Goal: Information Seeking & Learning: Learn about a topic

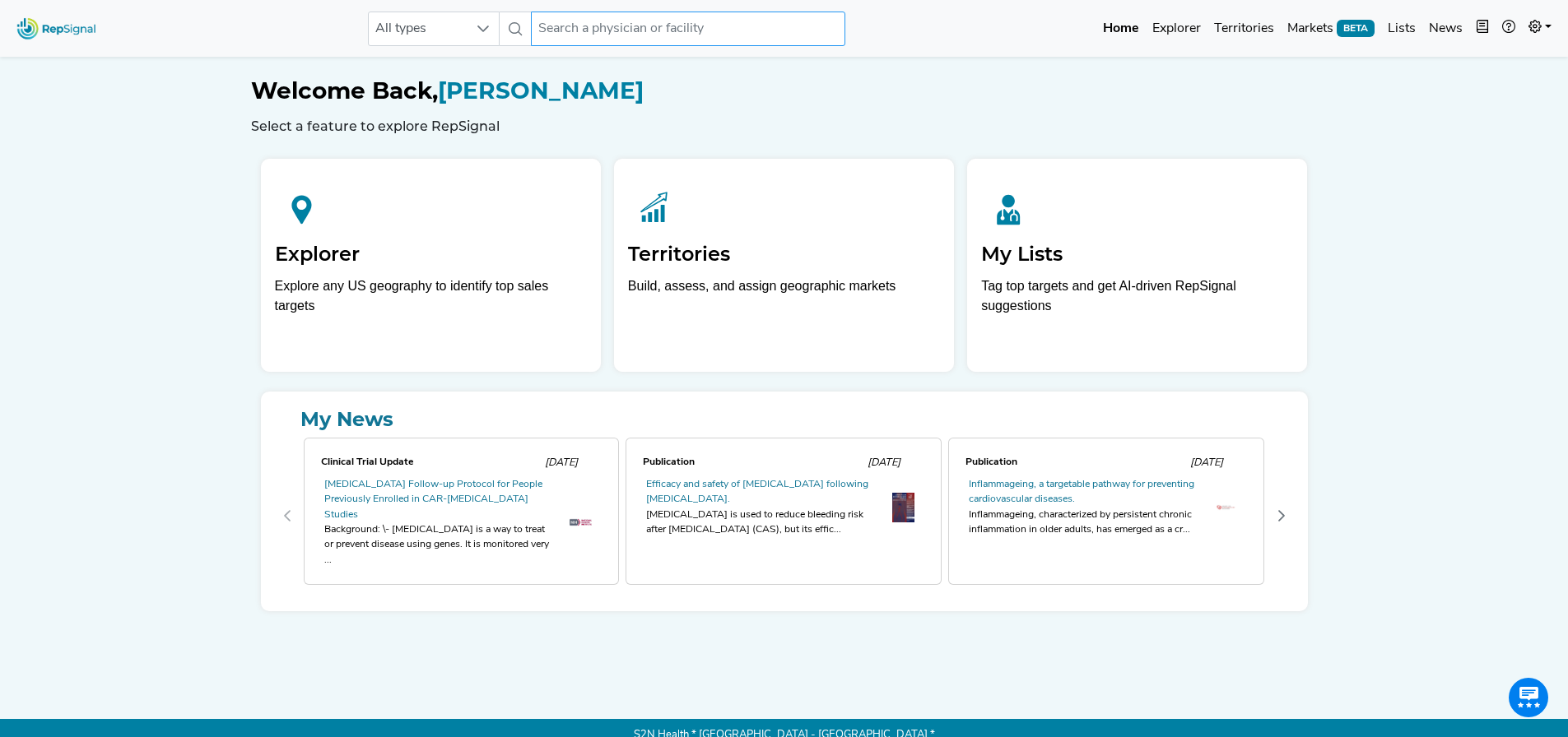
click at [572, 27] on input "text" at bounding box center [688, 29] width 314 height 34
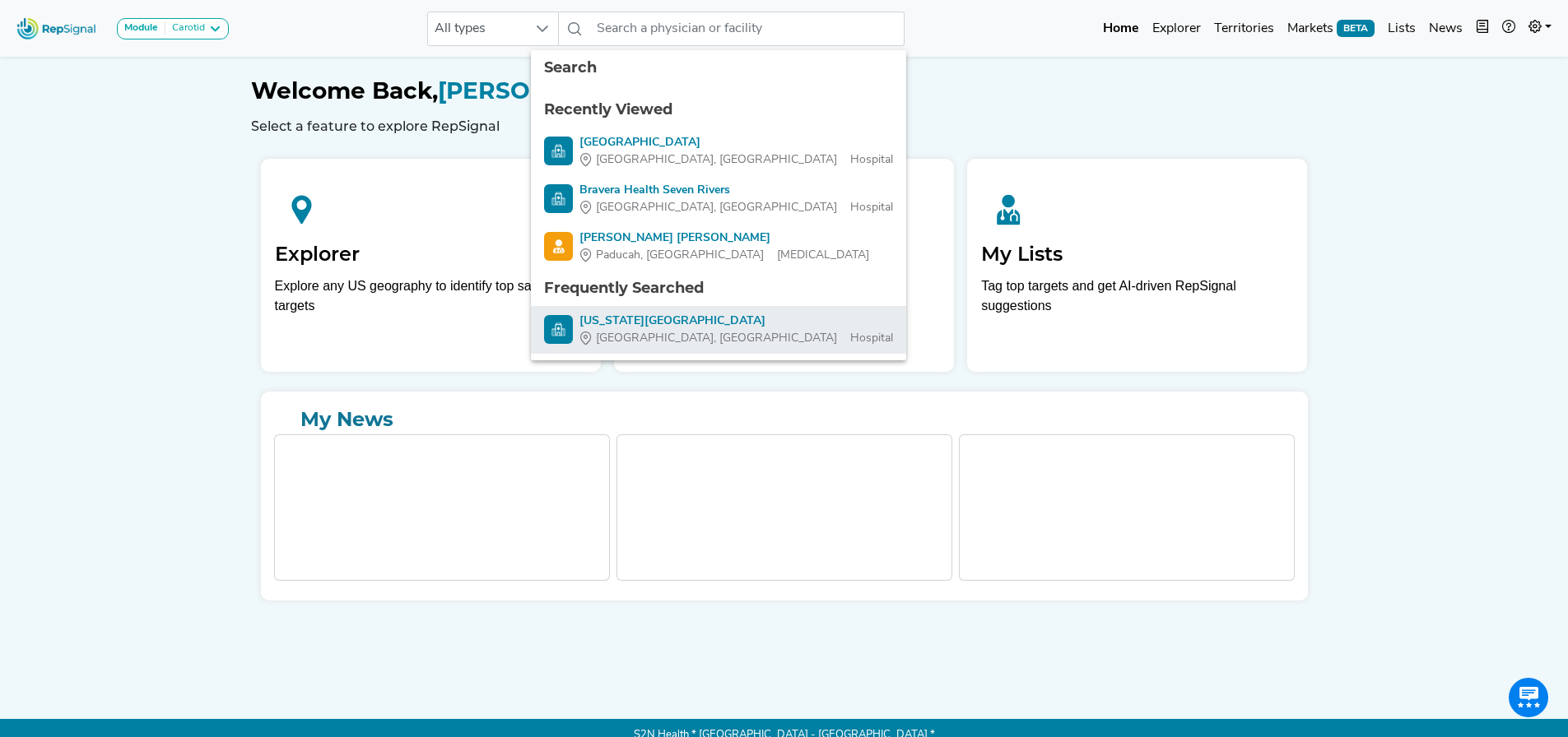
click at [686, 324] on div "[US_STATE][GEOGRAPHIC_DATA]" at bounding box center [736, 321] width 314 height 18
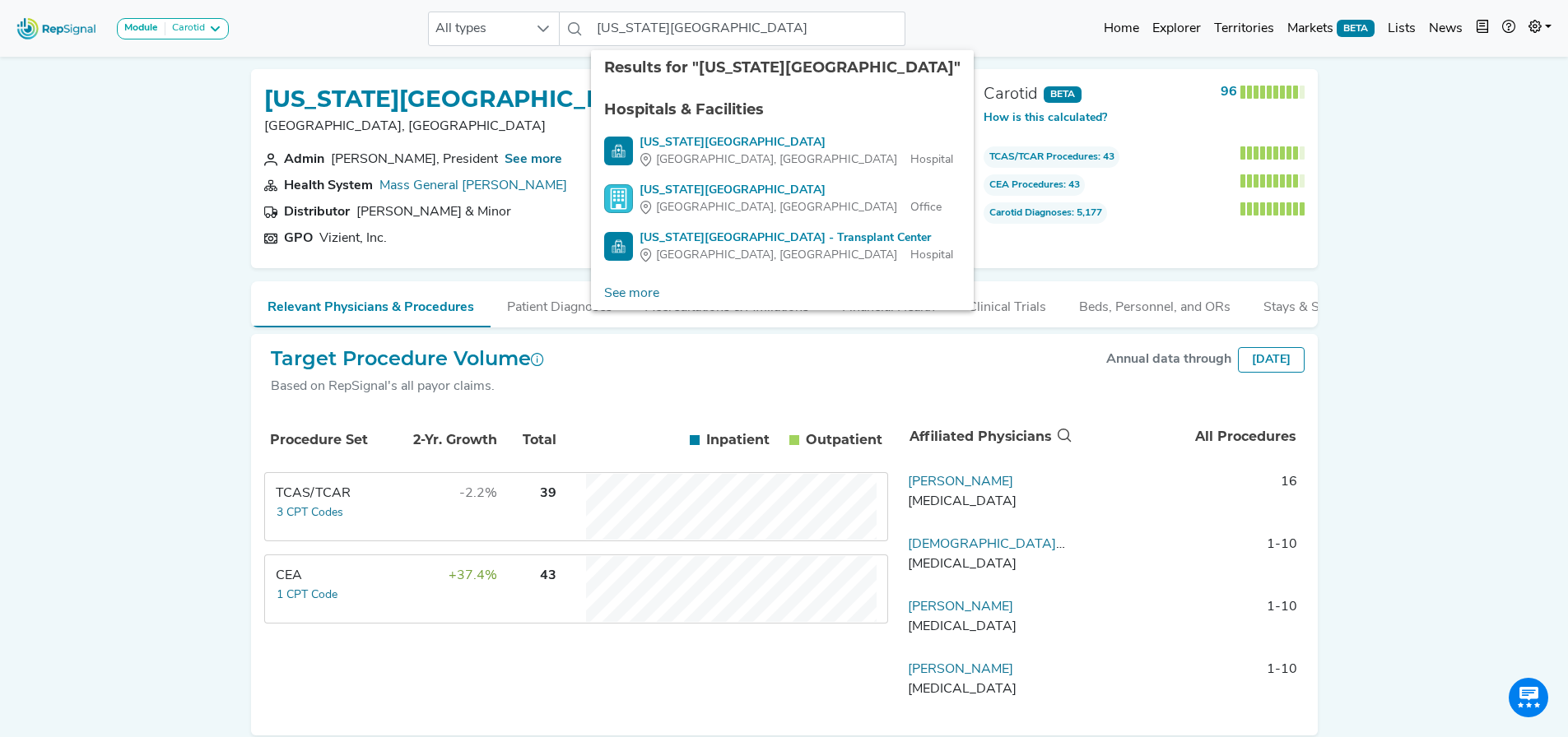
click at [133, 236] on div "Module Carotid Arthroscopy [MEDICAL_DATA] [MEDICAL_DATA] Breast Test Carotid Co…" at bounding box center [784, 404] width 1568 height 808
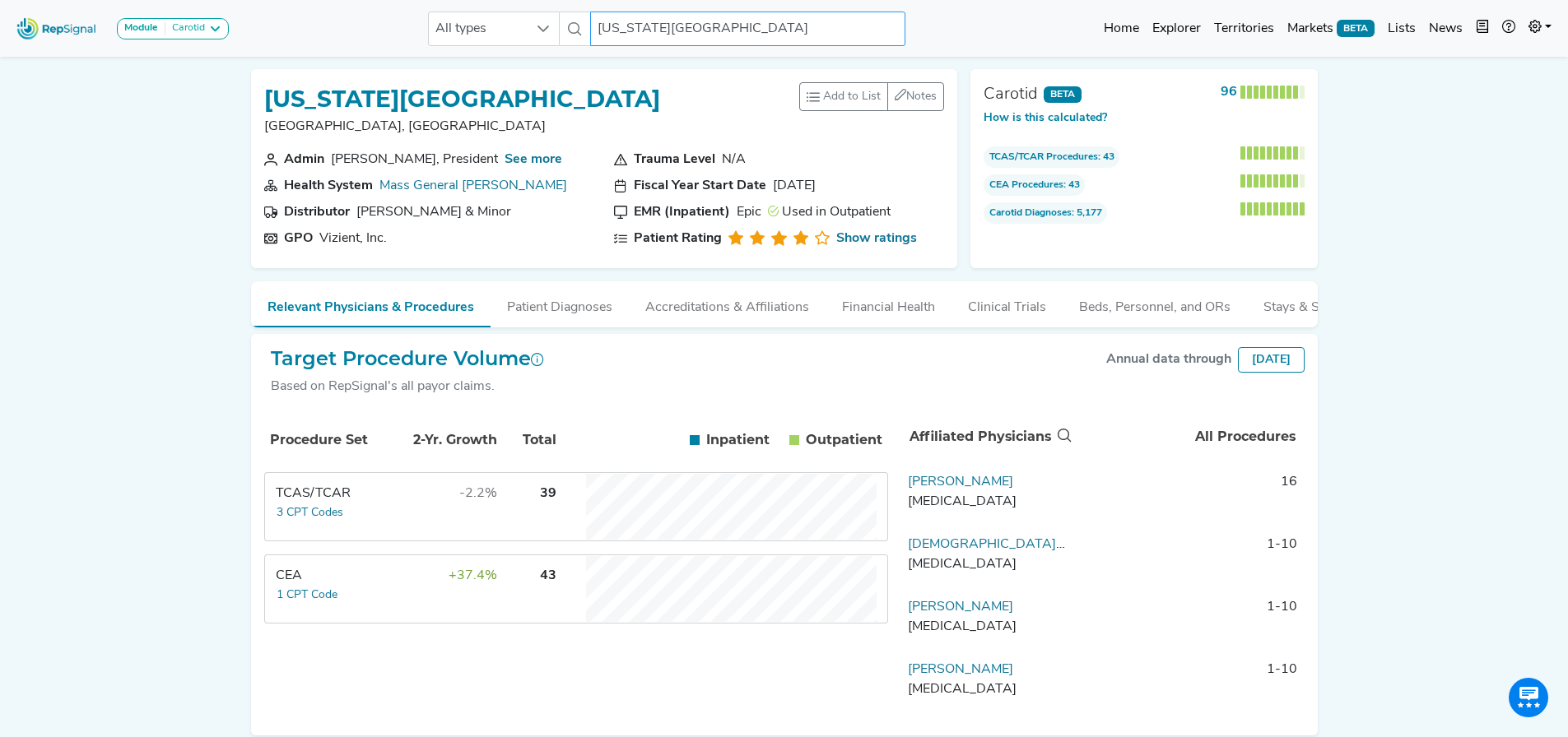
click at [651, 29] on input "[US_STATE][GEOGRAPHIC_DATA]" at bounding box center [747, 29] width 314 height 34
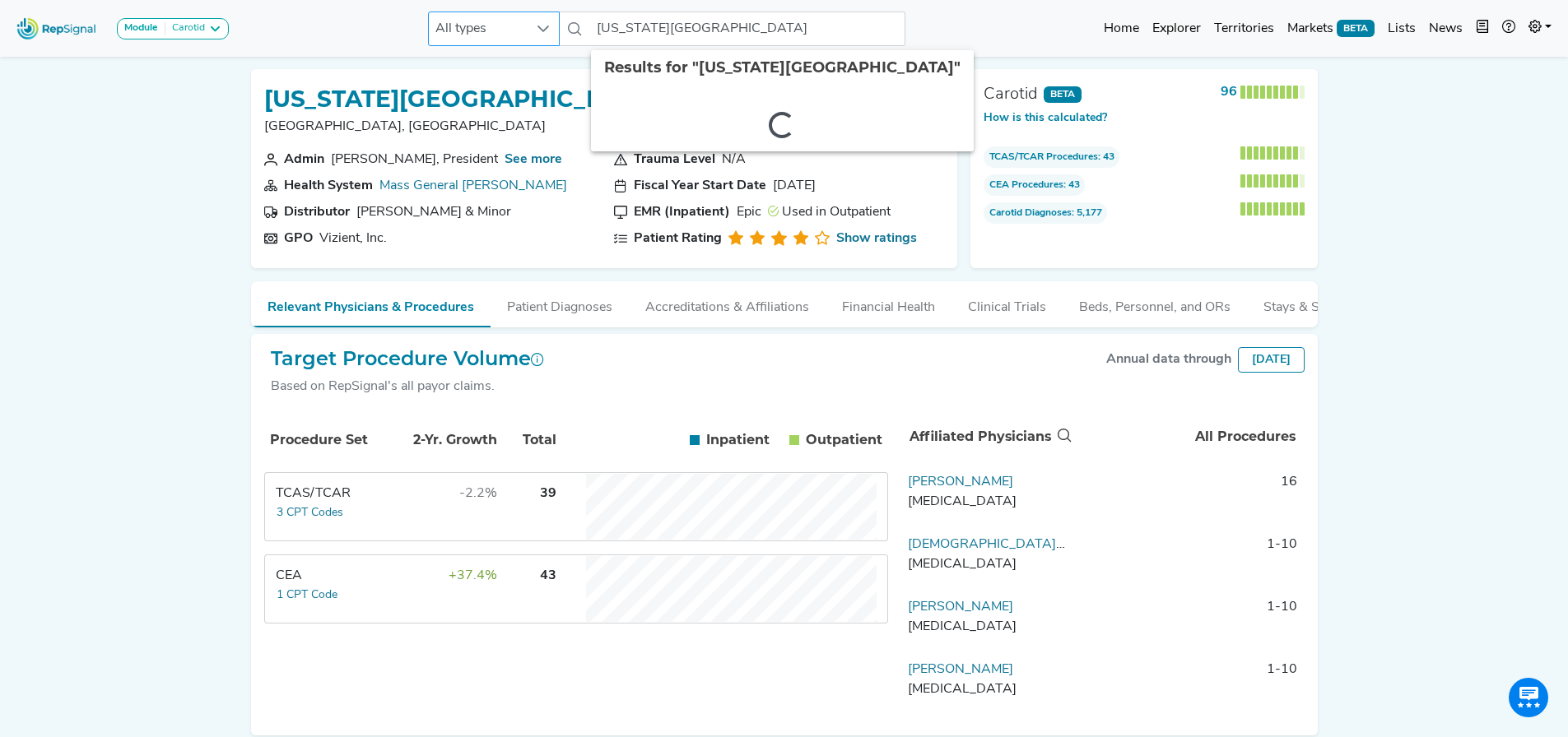
click at [517, 25] on span "All types" at bounding box center [478, 29] width 99 height 33
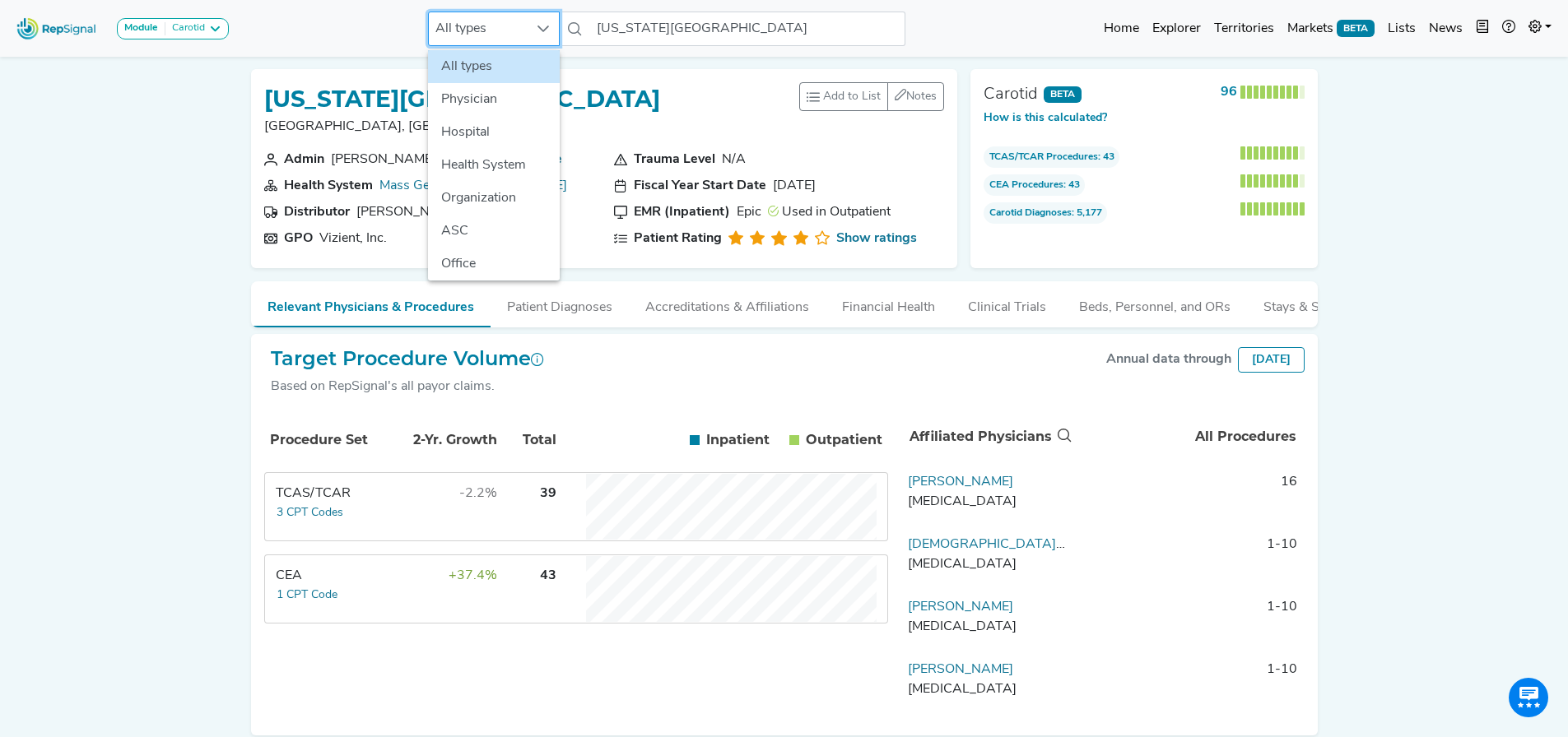
scroll to position [0, 13]
drag, startPoint x: 480, startPoint y: 101, endPoint x: 499, endPoint y: 98, distance: 19.2
click at [481, 101] on li "Physician" at bounding box center [493, 99] width 132 height 33
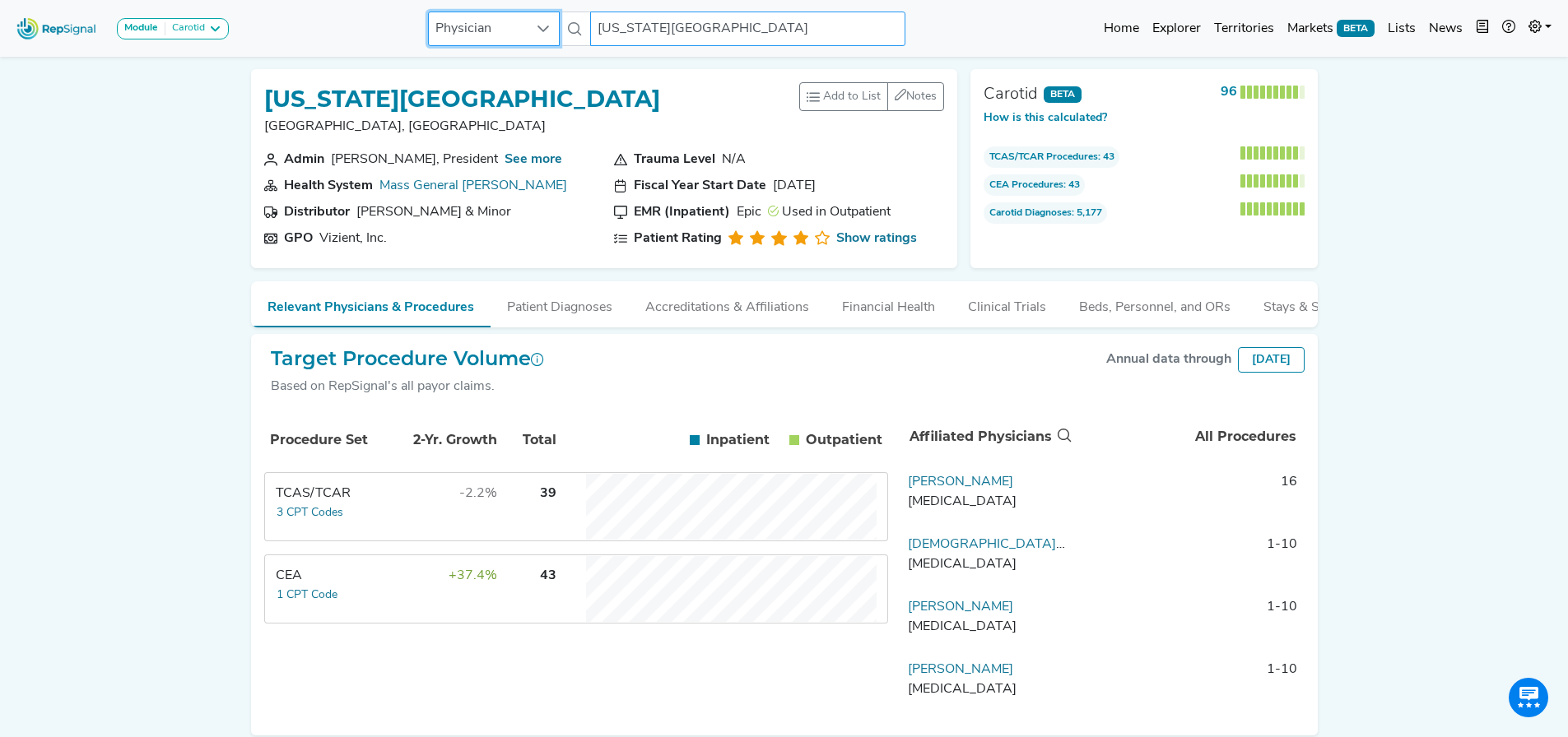
click at [673, 23] on input "[US_STATE][GEOGRAPHIC_DATA]" at bounding box center [747, 29] width 314 height 34
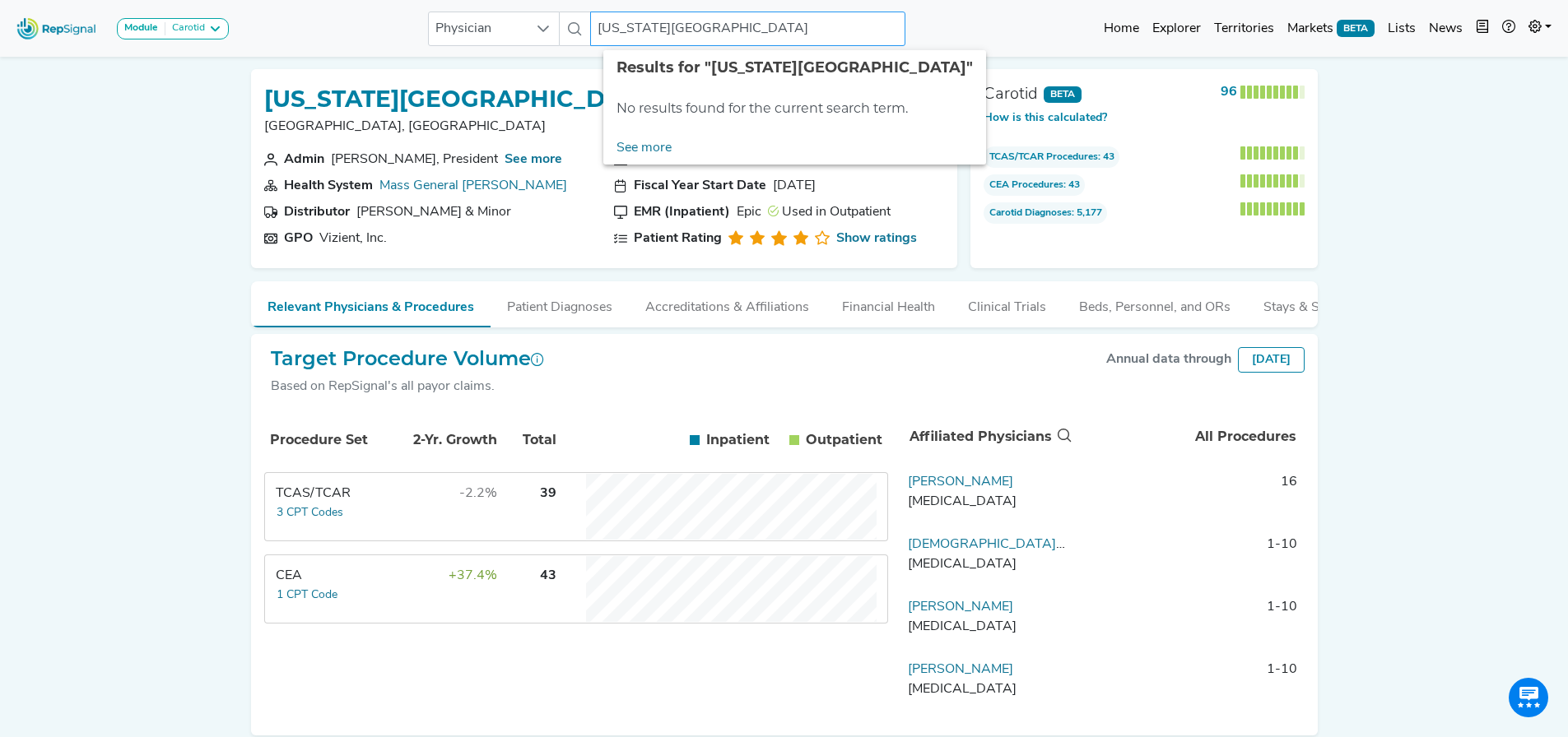
click at [745, 30] on input "[US_STATE][GEOGRAPHIC_DATA]" at bounding box center [747, 29] width 314 height 34
paste input "1467689844"
type input "1467689844"
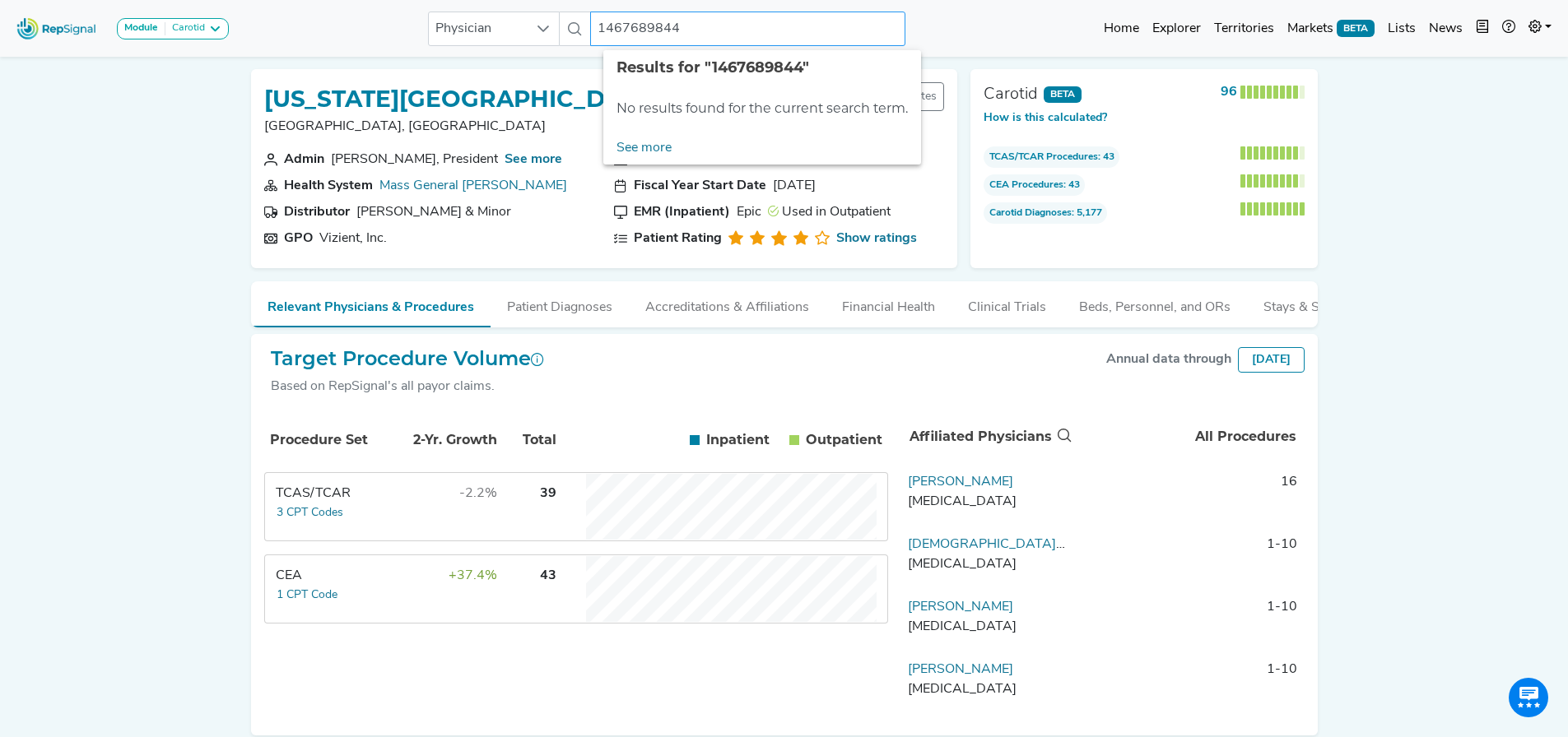
click at [678, 23] on input "1467689844" at bounding box center [747, 29] width 314 height 34
drag, startPoint x: 687, startPoint y: 22, endPoint x: 562, endPoint y: 5, distance: 126.2
click at [562, 5] on nav "Module Carotid Arthroscopy [MEDICAL_DATA] [MEDICAL_DATA] Breast Test Carotid Co…" at bounding box center [784, 29] width 1568 height 57
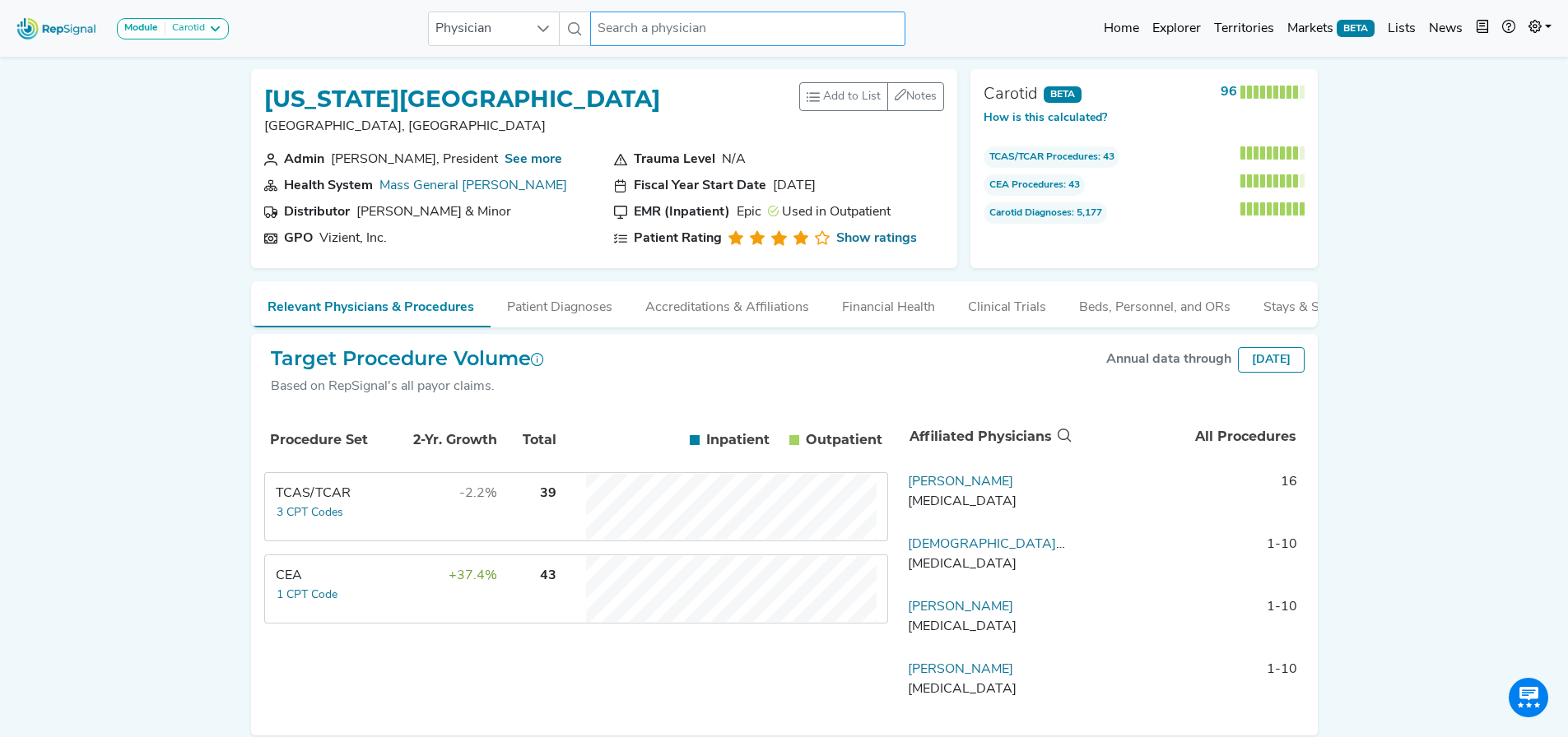
click at [704, 39] on input "text" at bounding box center [747, 29] width 314 height 34
click at [676, 32] on input "text" at bounding box center [747, 29] width 314 height 34
click at [954, 27] on div "Module Carotid Arthroscopy [MEDICAL_DATA] [MEDICAL_DATA] Breast Test Carotid Co…" at bounding box center [784, 29] width 1568 height 44
click at [831, 26] on input "text" at bounding box center [747, 29] width 314 height 34
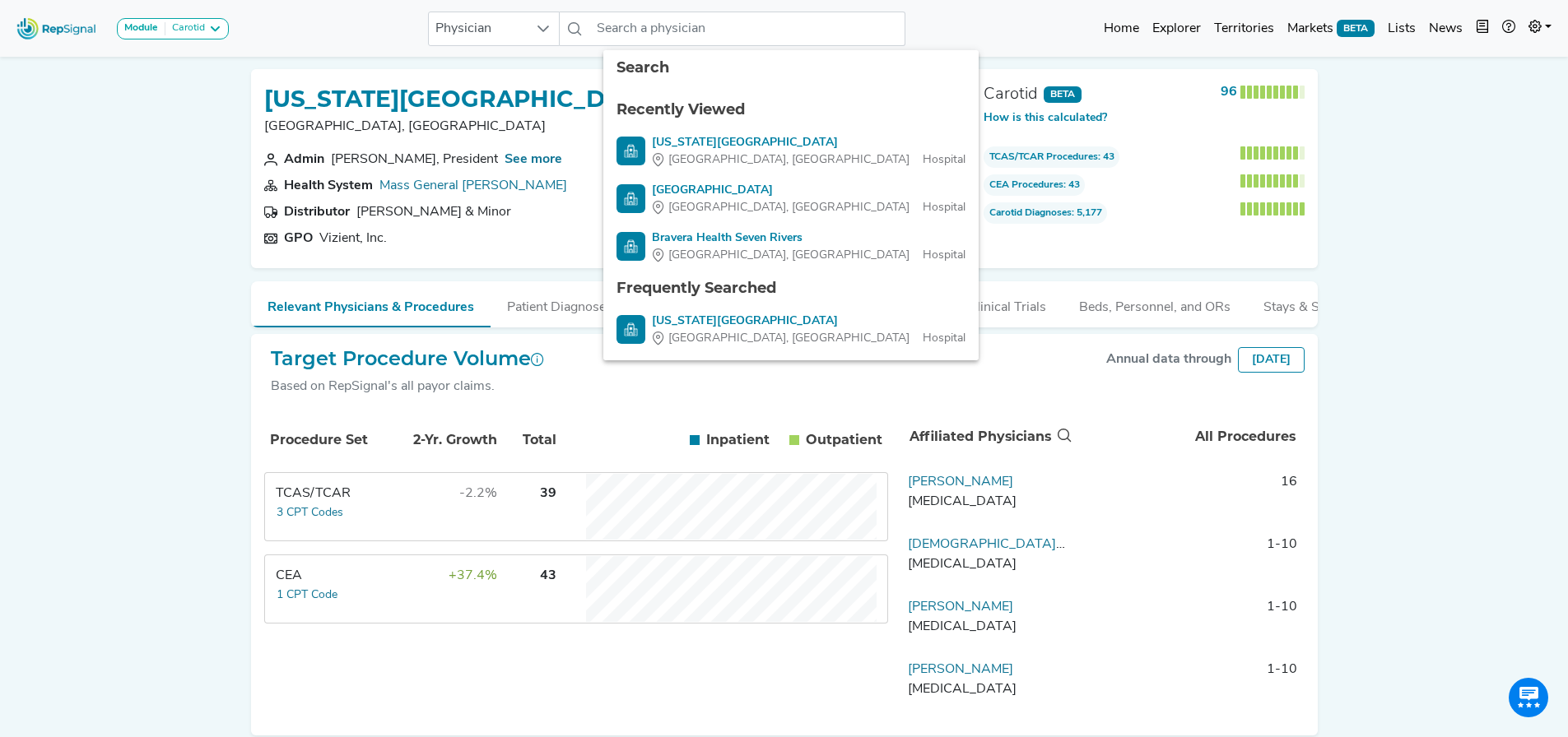
click at [347, 31] on div "Module Carotid Arthroscopy [MEDICAL_DATA] [MEDICAL_DATA] Breast Test Carotid Co…" at bounding box center [784, 29] width 1568 height 44
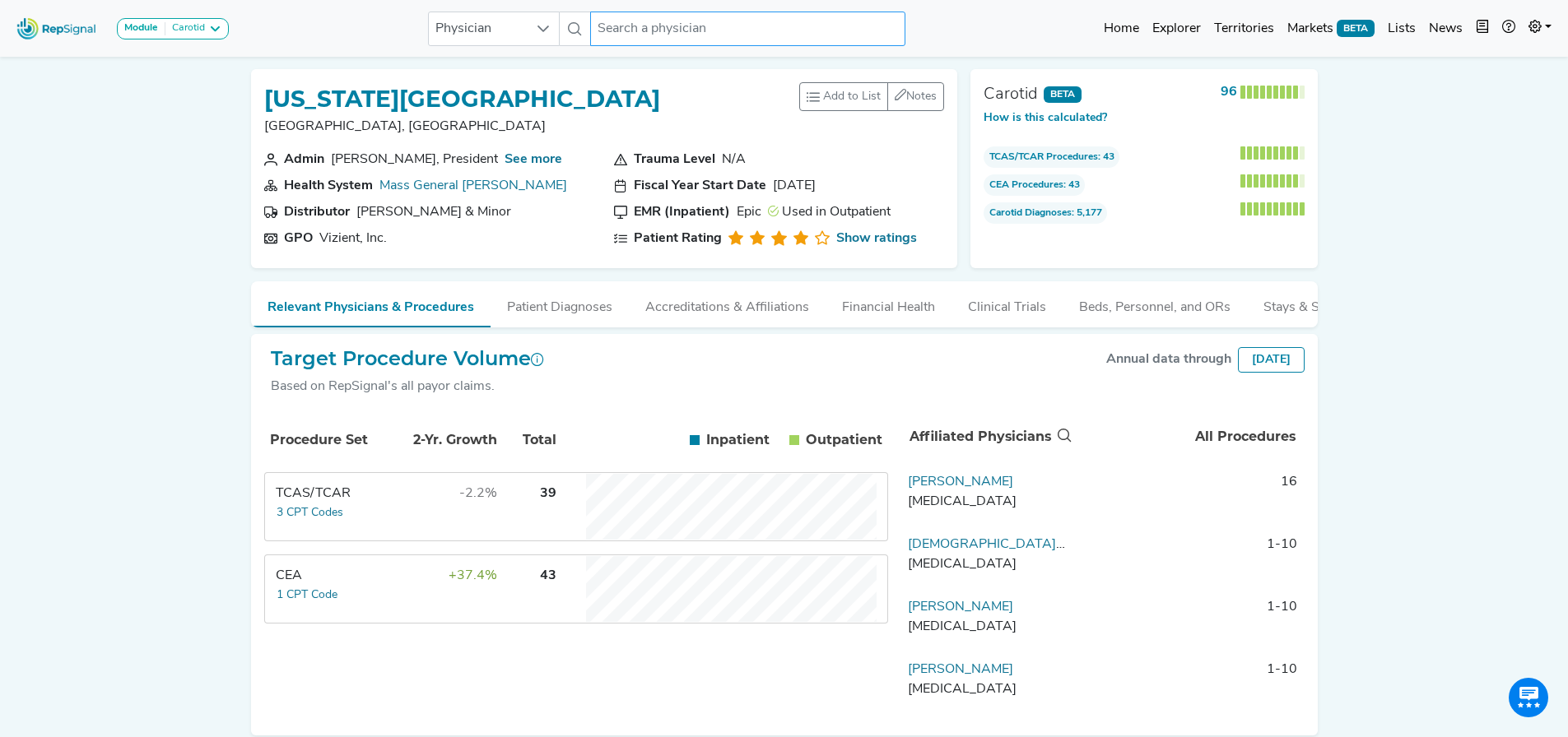
click at [659, 26] on input "text" at bounding box center [747, 29] width 314 height 34
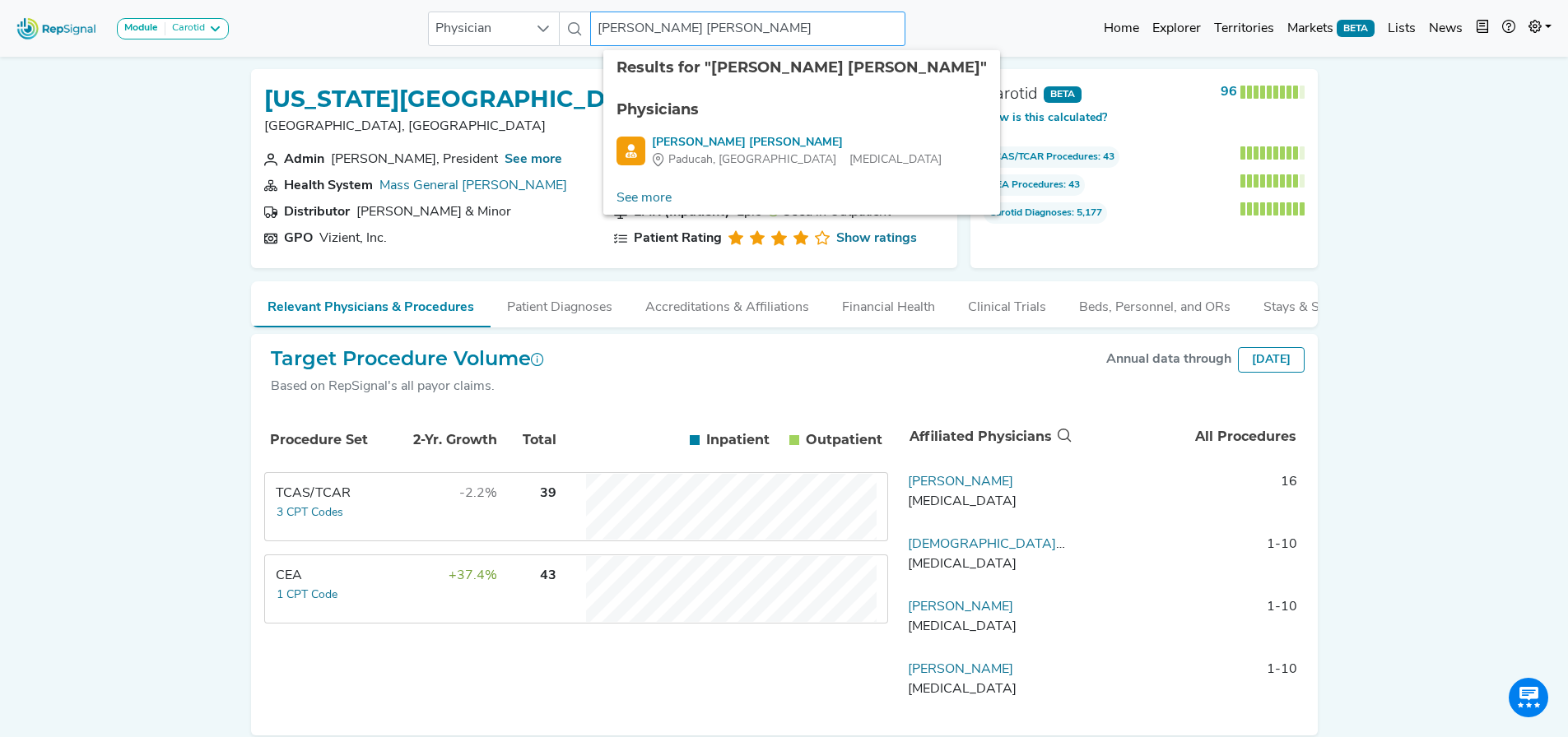
drag, startPoint x: 702, startPoint y: 26, endPoint x: 671, endPoint y: 30, distance: 31.3
click at [671, 30] on input "[PERSON_NAME] [PERSON_NAME]" at bounding box center [747, 29] width 314 height 34
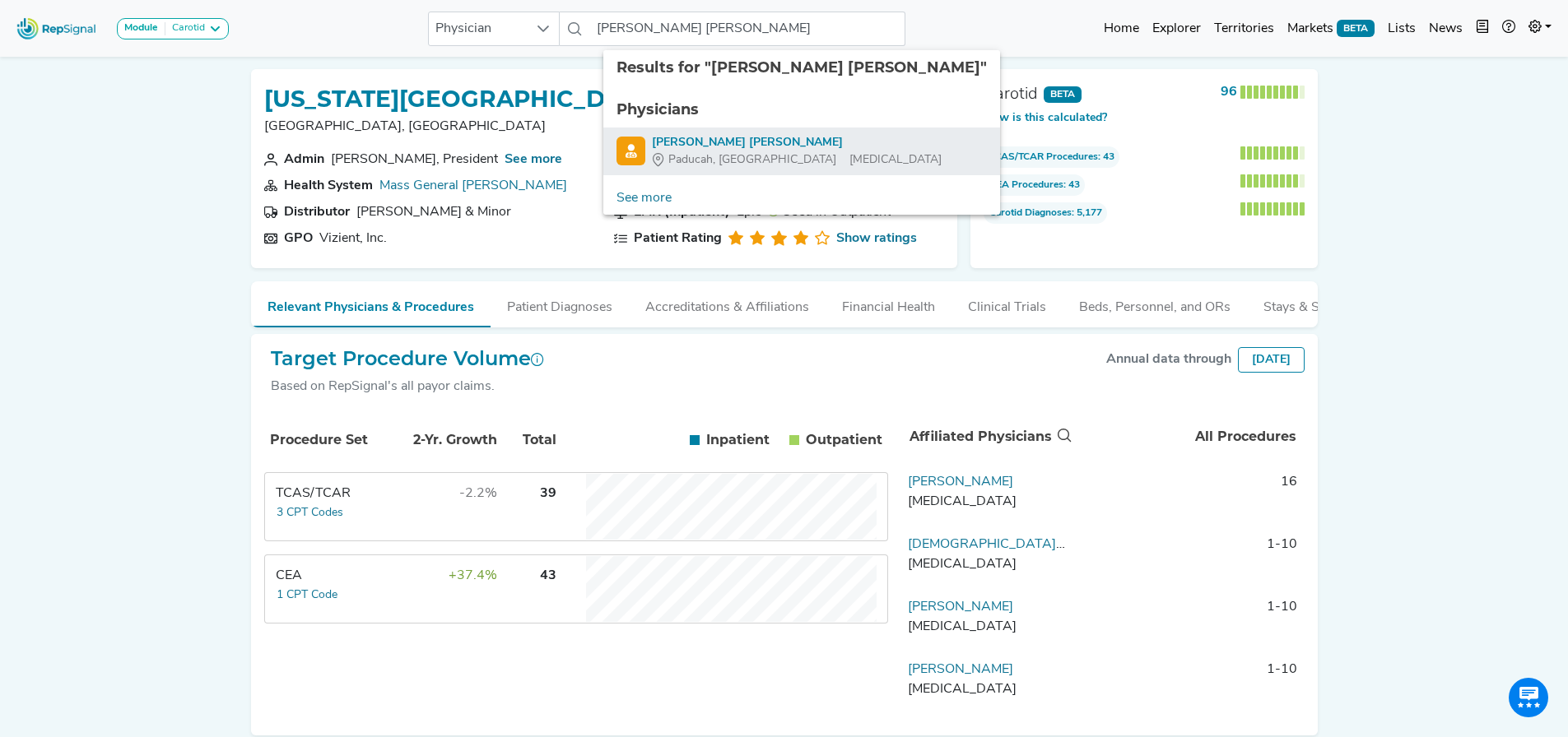
click at [701, 138] on div "[PERSON_NAME] [PERSON_NAME]" at bounding box center [797, 143] width 290 height 18
type input "[PERSON_NAME] [PERSON_NAME]"
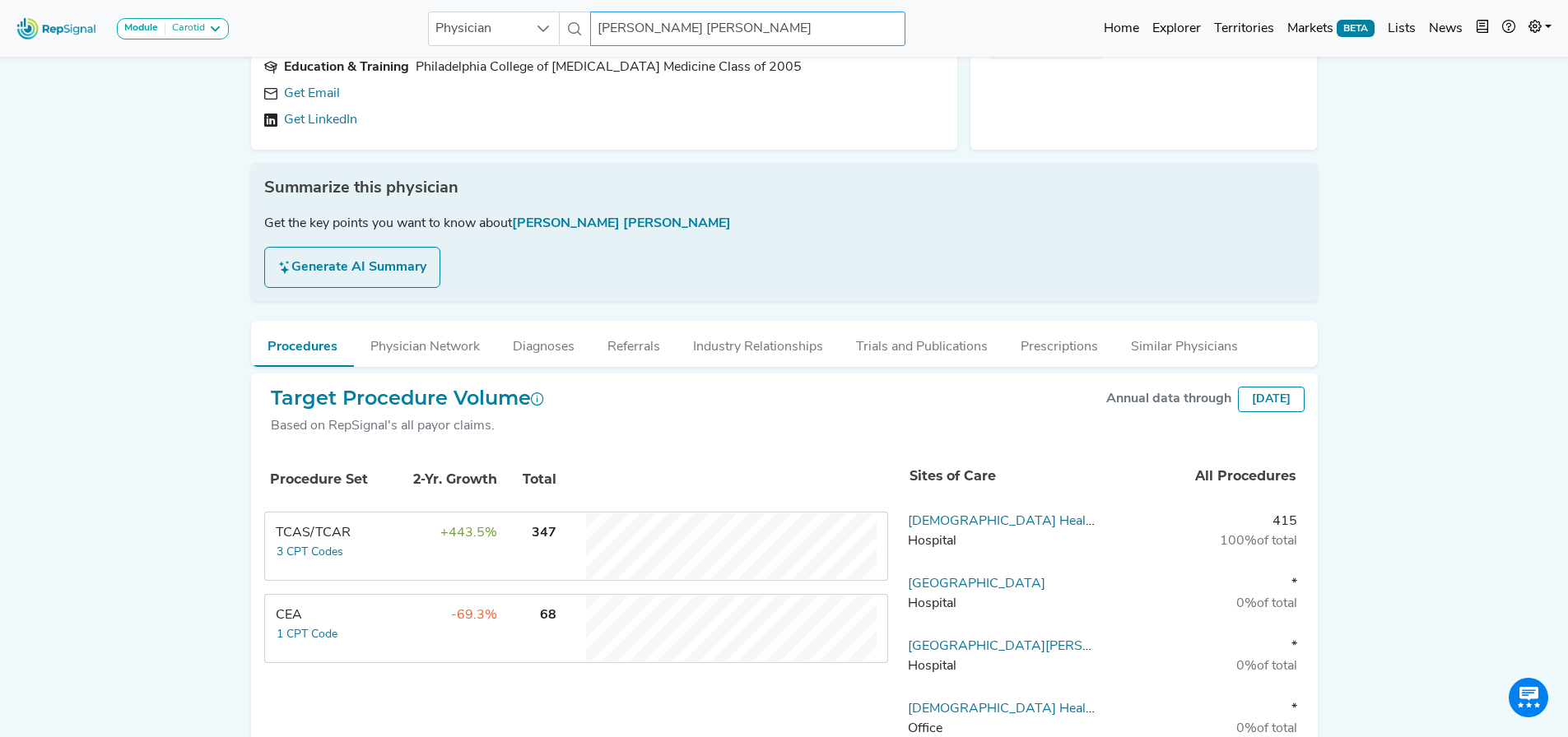
scroll to position [288, 13]
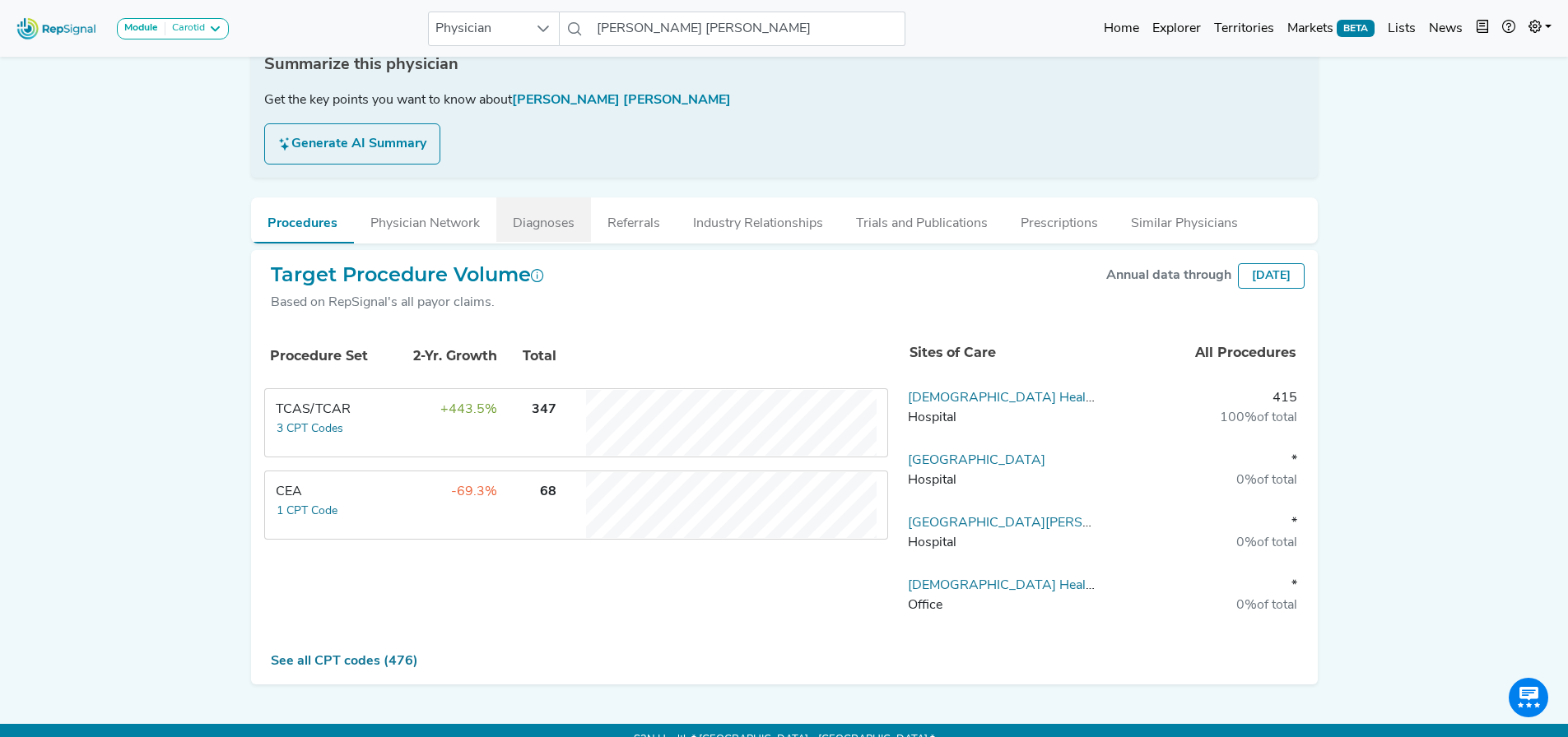
click at [519, 204] on button "Diagnoses" at bounding box center [543, 220] width 95 height 44
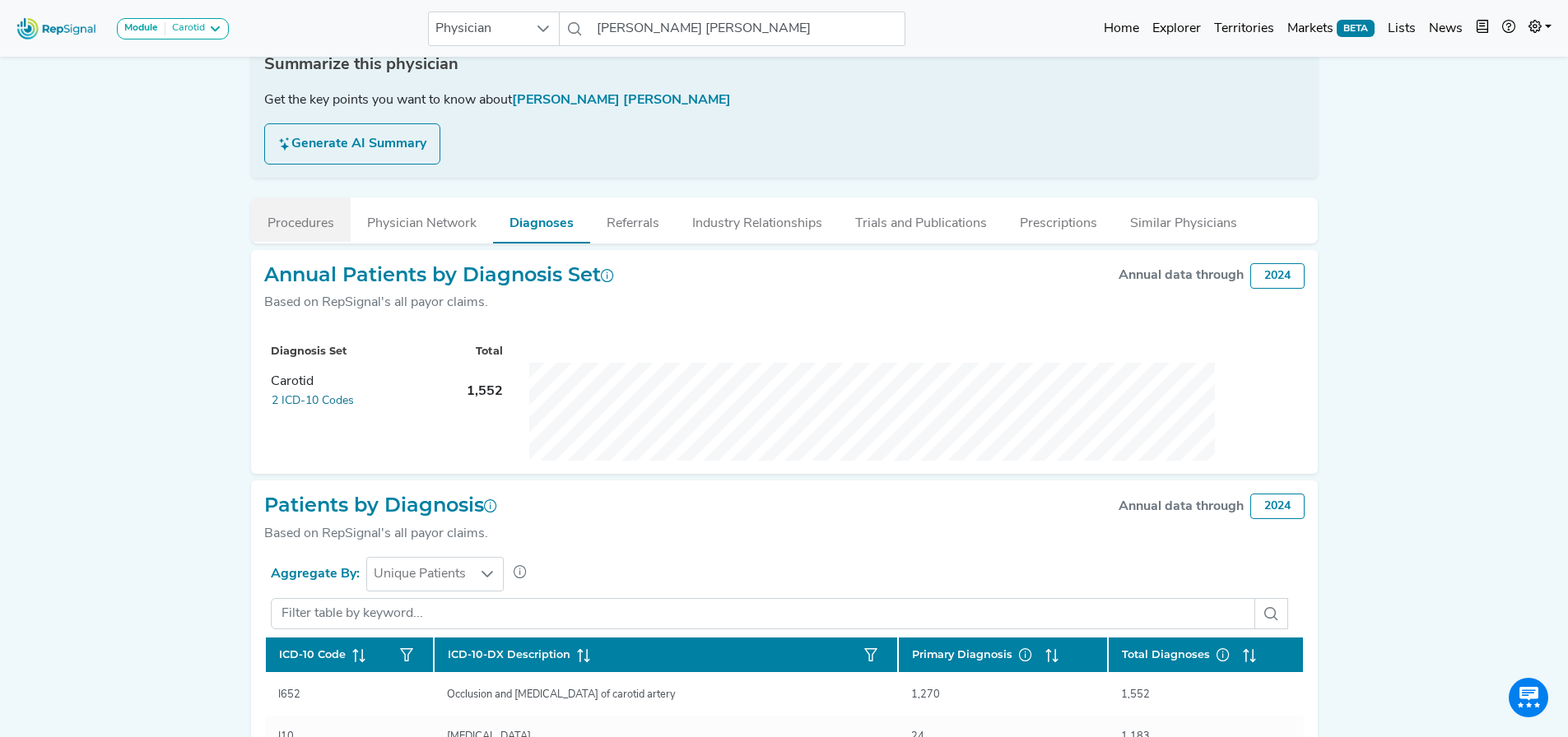
click at [317, 198] on button "Procedures" at bounding box center [300, 220] width 100 height 44
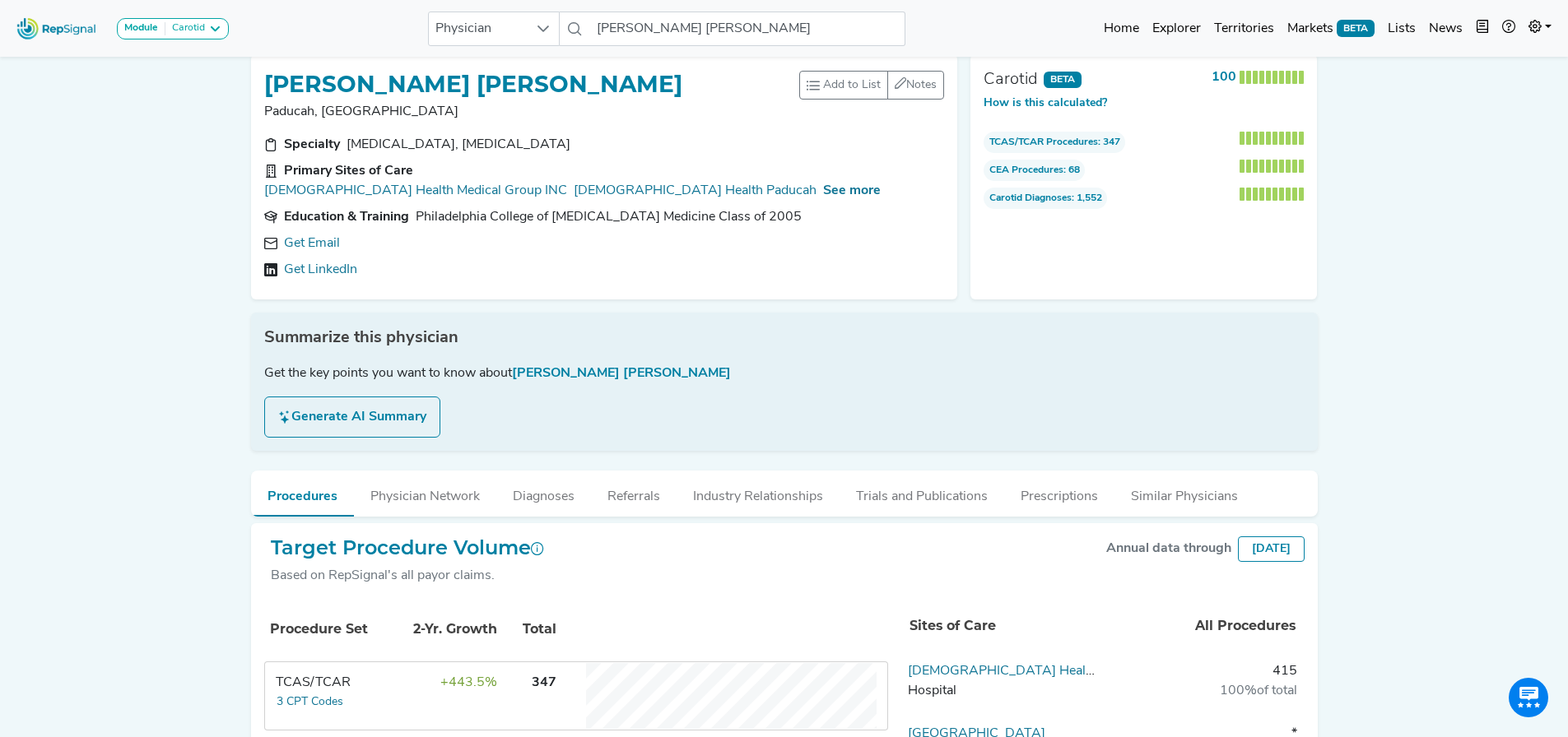
scroll to position [0, 13]
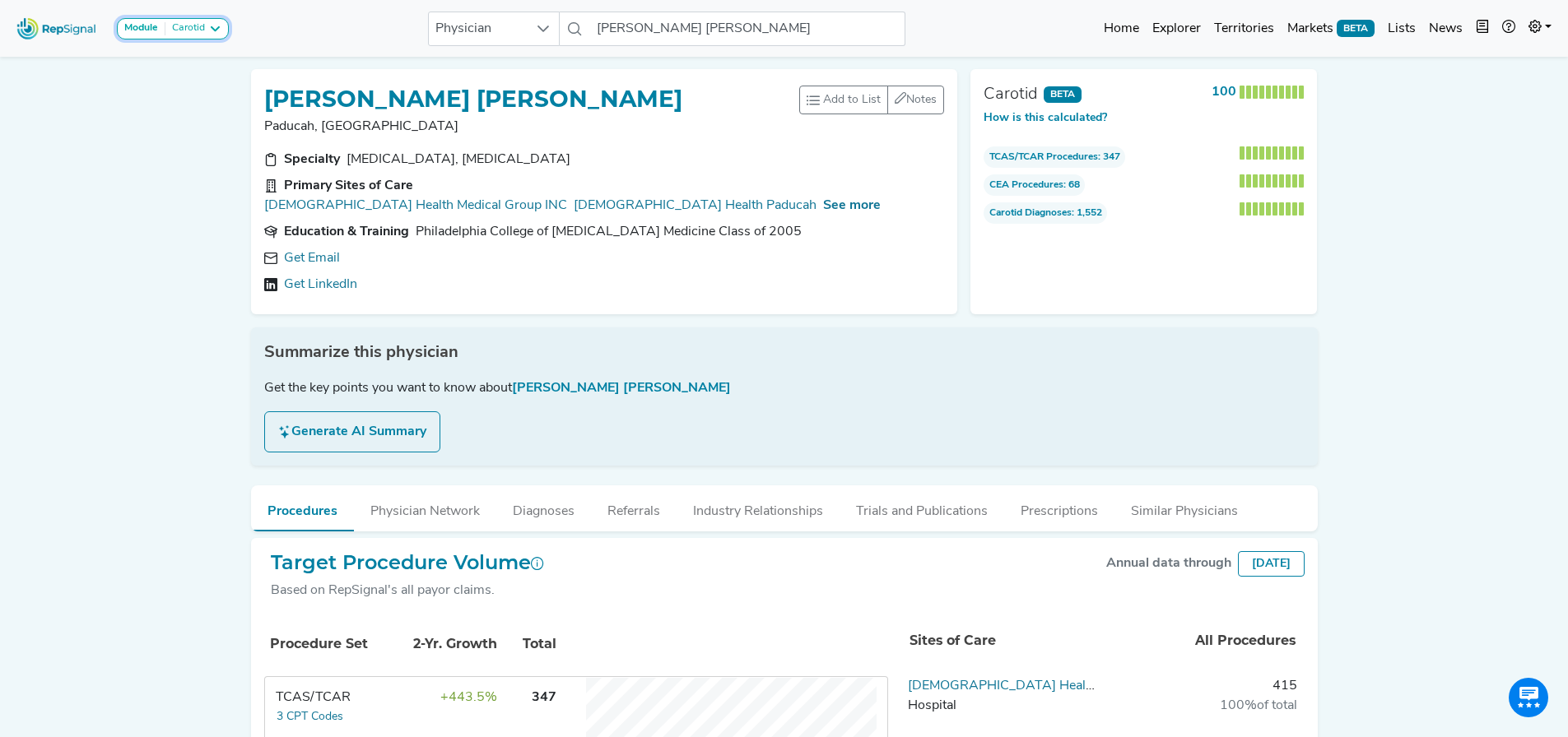
click at [184, 31] on div "Carotid" at bounding box center [184, 29] width 39 height 13
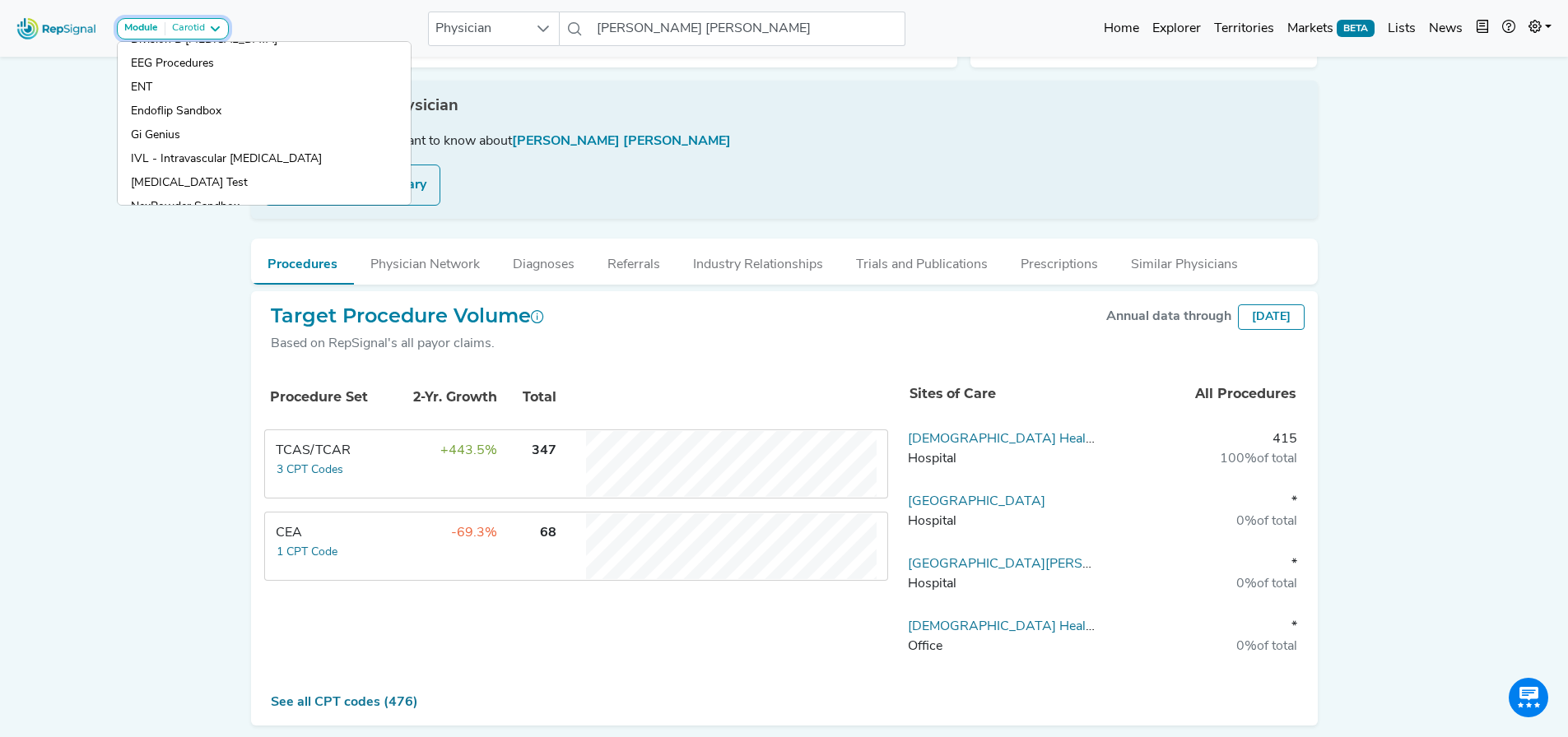
scroll to position [423, 0]
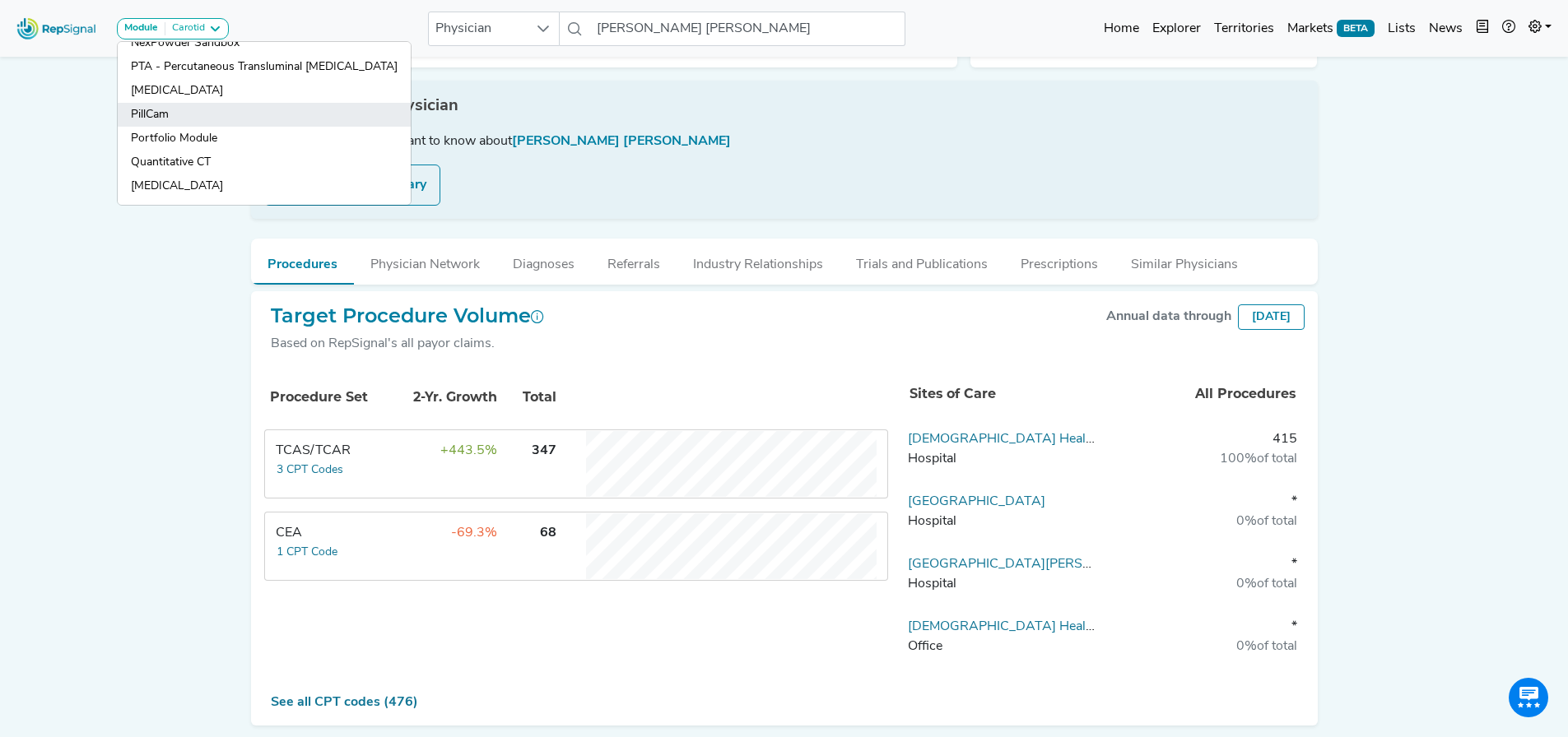
drag, startPoint x: 179, startPoint y: 115, endPoint x: 201, endPoint y: 136, distance: 30.4
click at [179, 115] on link "PillCam" at bounding box center [263, 115] width 293 height 23
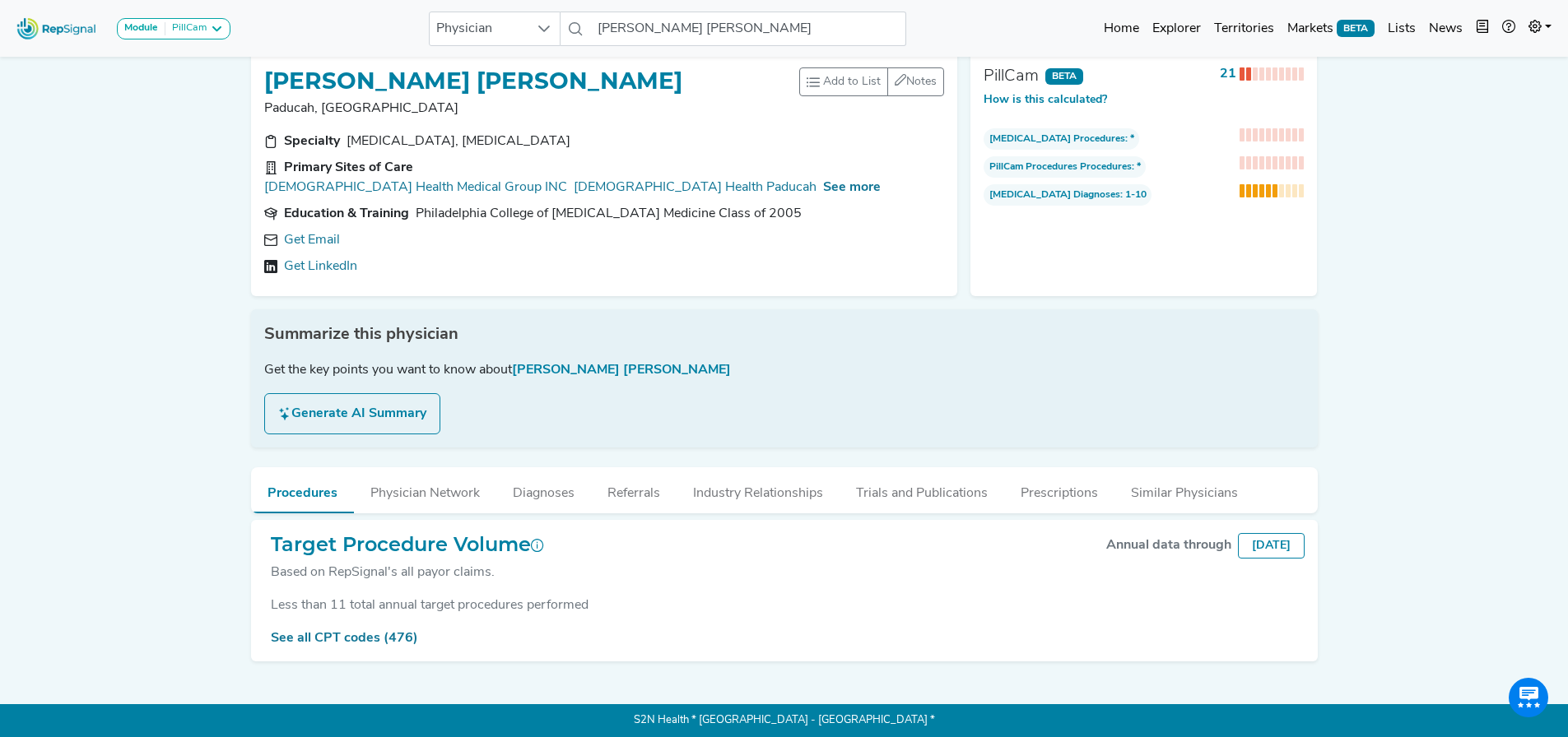
scroll to position [28, 0]
click at [380, 632] on link "See all CPT codes (476)" at bounding box center [345, 639] width 148 height 13
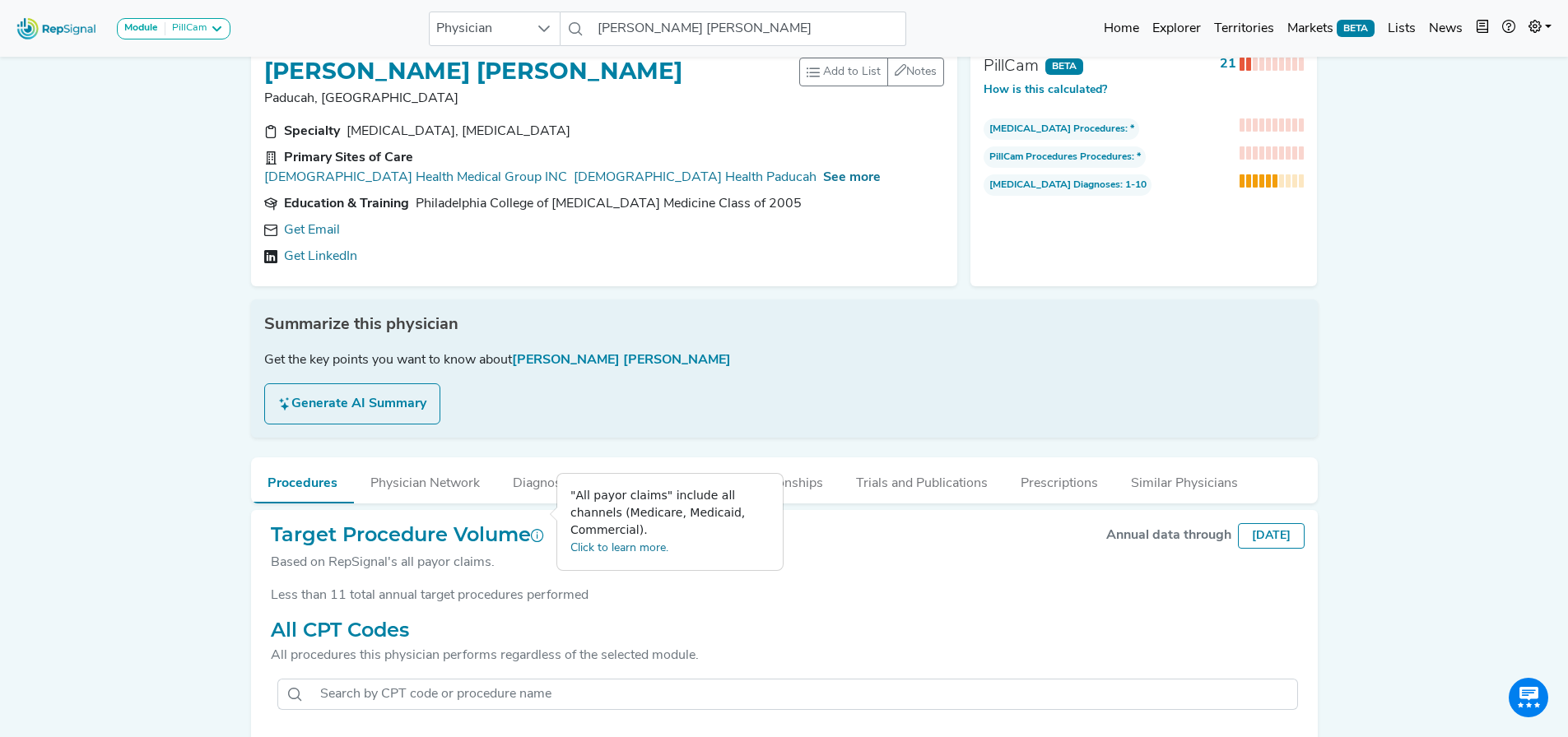
click at [544, 529] on icon at bounding box center [537, 536] width 13 height 13
click at [181, 427] on div "Module PillCam Arthroscopy [MEDICAL_DATA] [MEDICAL_DATA] Breast Test Carotid Co…" at bounding box center [784, 572] width 1568 height 1199
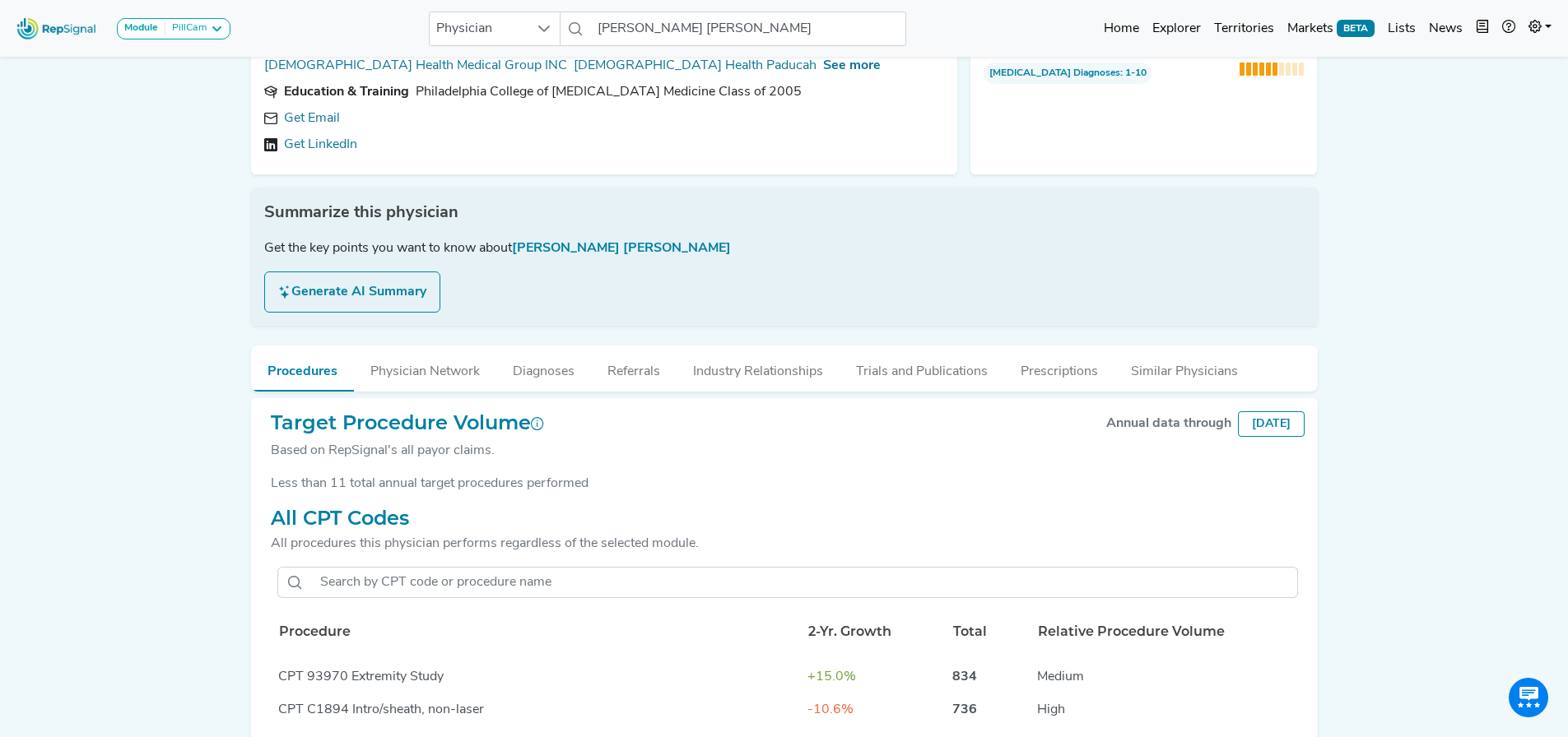
scroll to position [0, 0]
